Goal: Find contact information: Find contact information

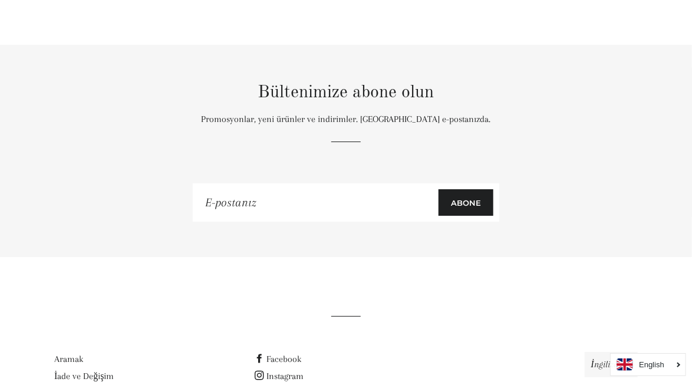
scroll to position [6721, 0]
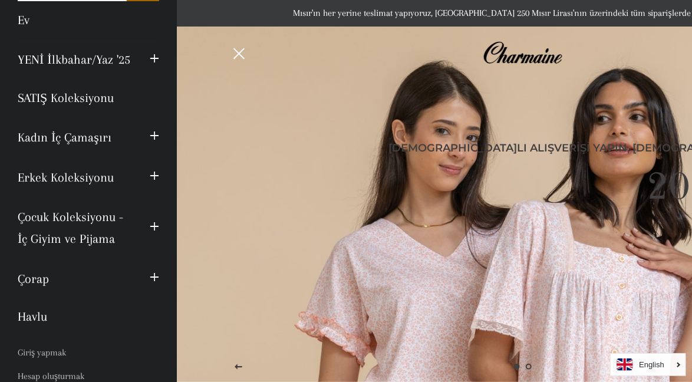
scroll to position [136, 0]
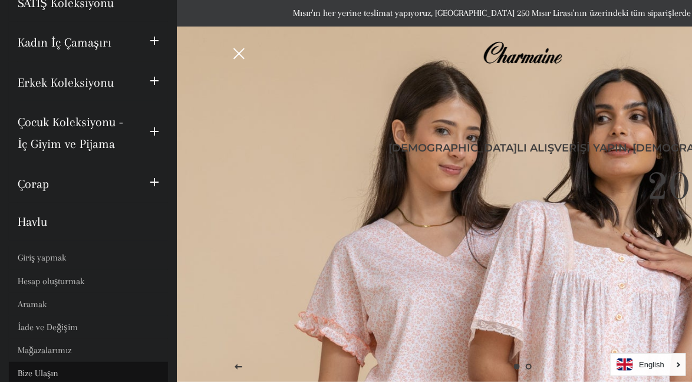
click at [48, 374] on font "Bize Ulaşın" at bounding box center [38, 373] width 41 height 11
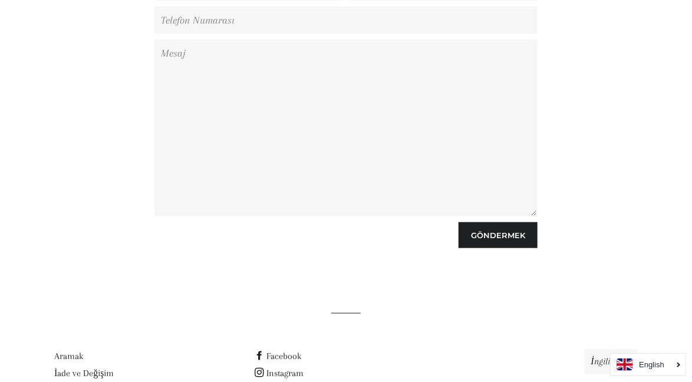
scroll to position [334, 0]
